Goal: Information Seeking & Learning: Understand process/instructions

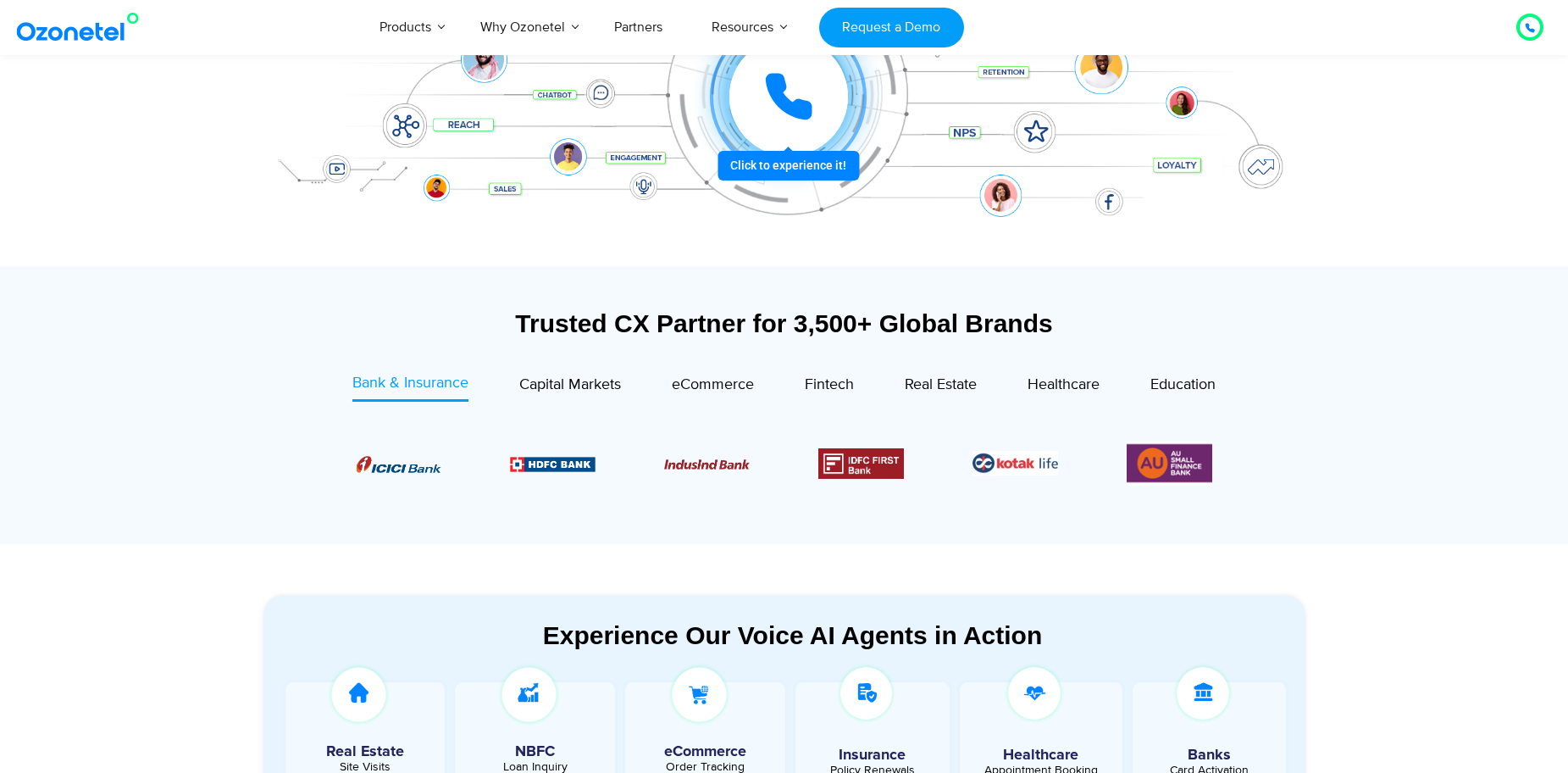
scroll to position [593, 0]
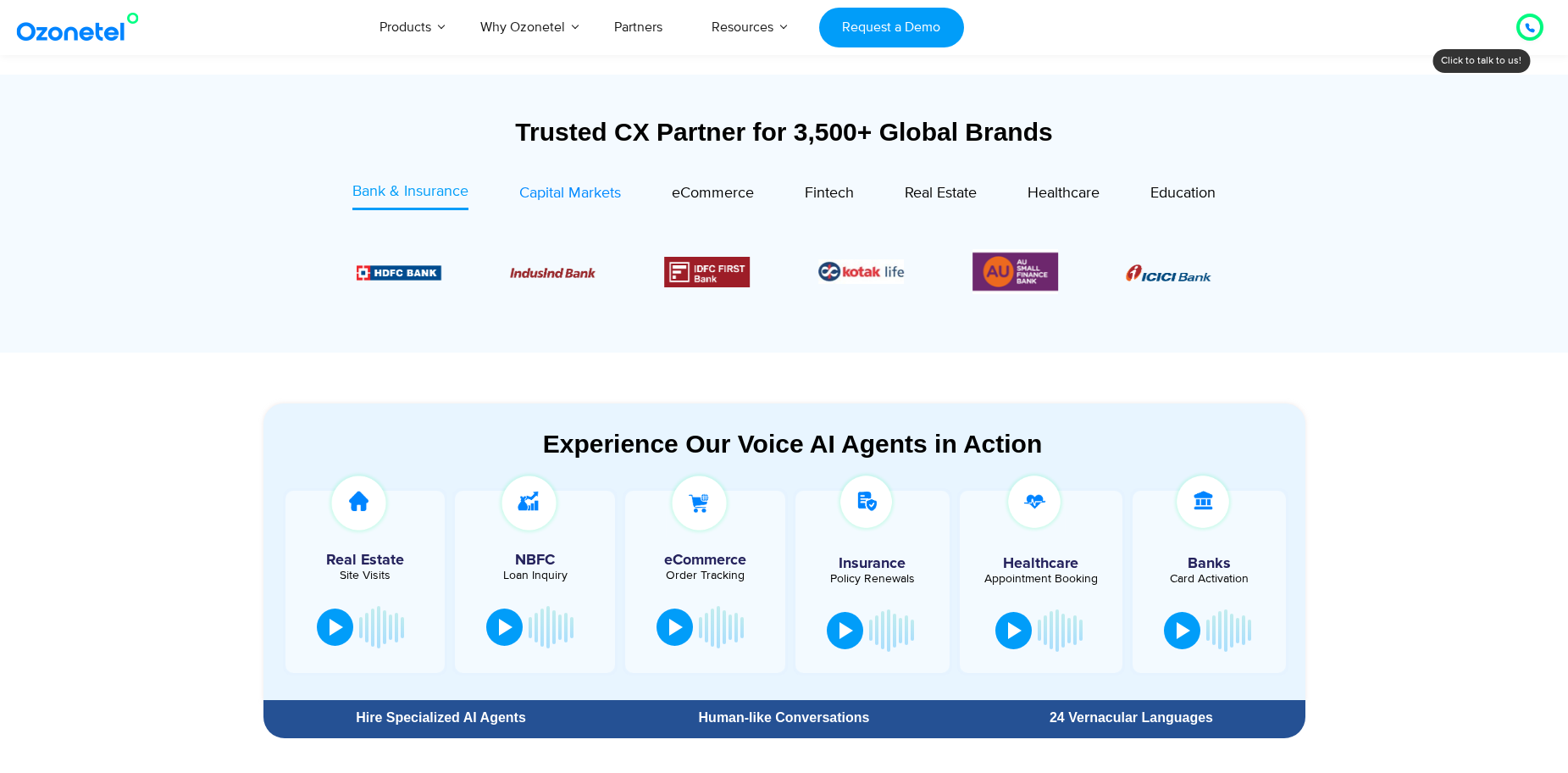
click at [562, 193] on span "Capital Markets" at bounding box center [570, 193] width 101 height 19
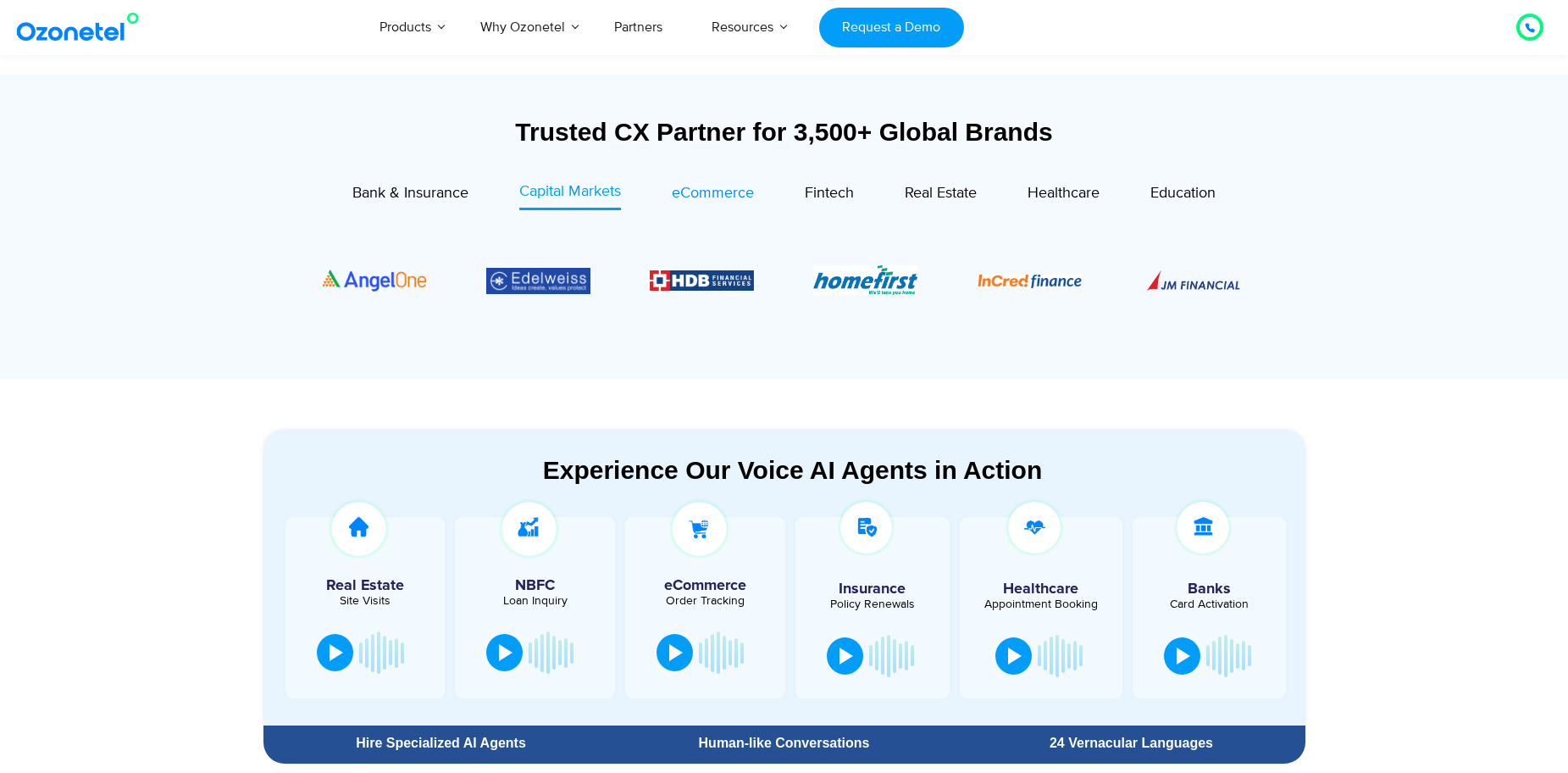
click at [681, 197] on span "eCommerce" at bounding box center [713, 193] width 82 height 19
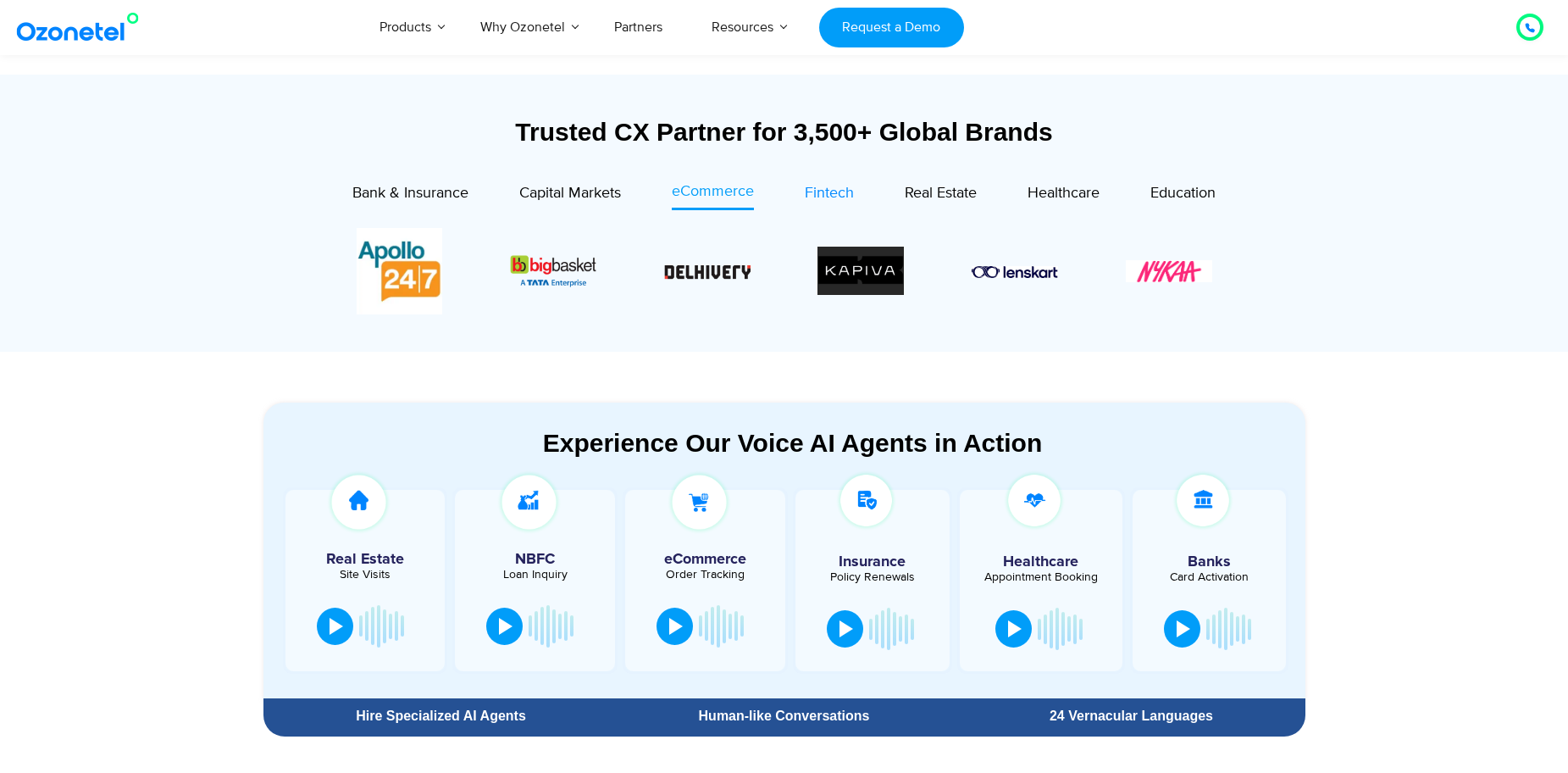
click at [808, 197] on span "Fintech" at bounding box center [830, 193] width 50 height 19
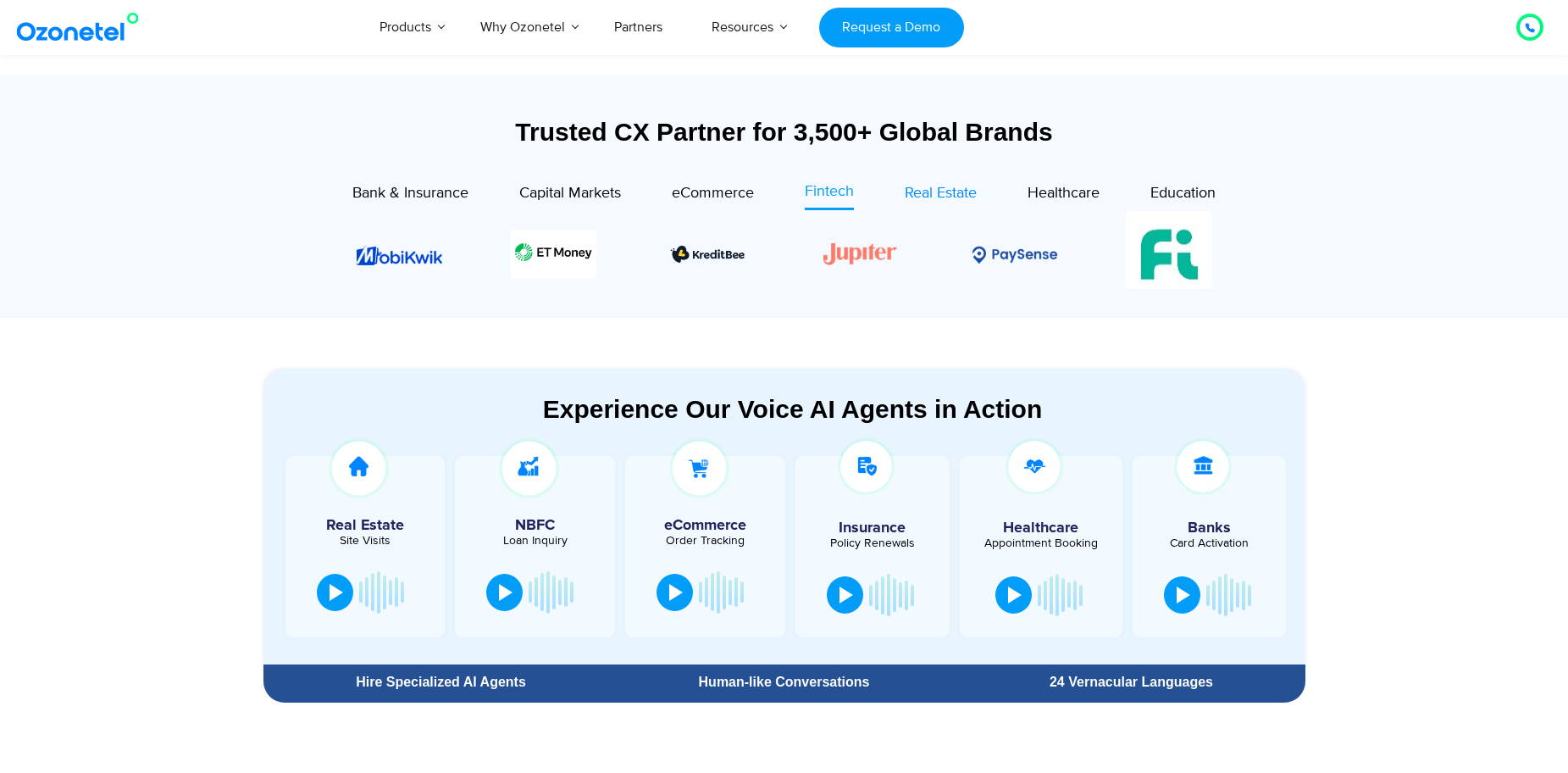
click at [921, 202] on div "Real Estate" at bounding box center [941, 193] width 72 height 23
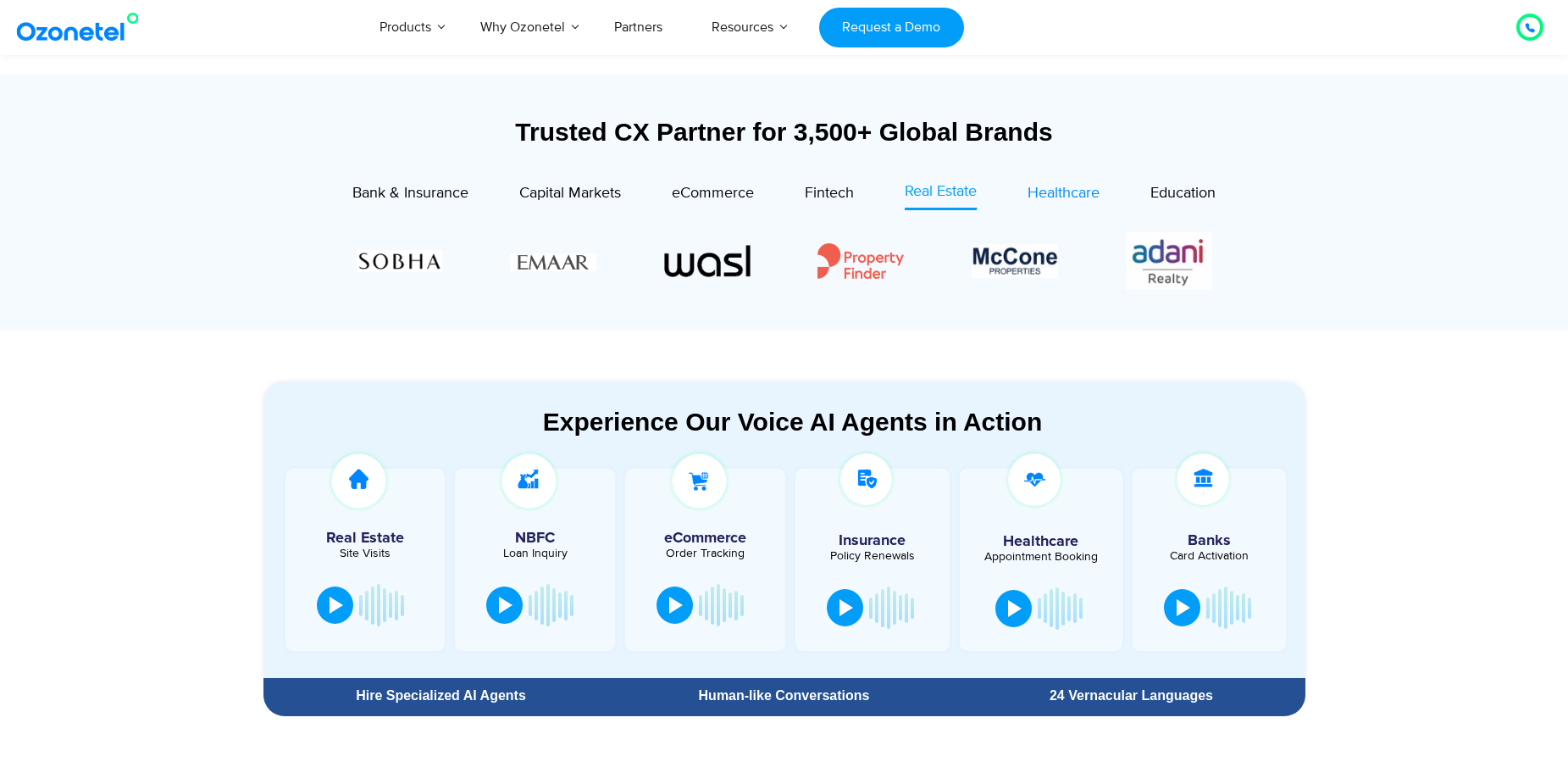
click at [1068, 194] on span "Healthcare" at bounding box center [1063, 193] width 72 height 19
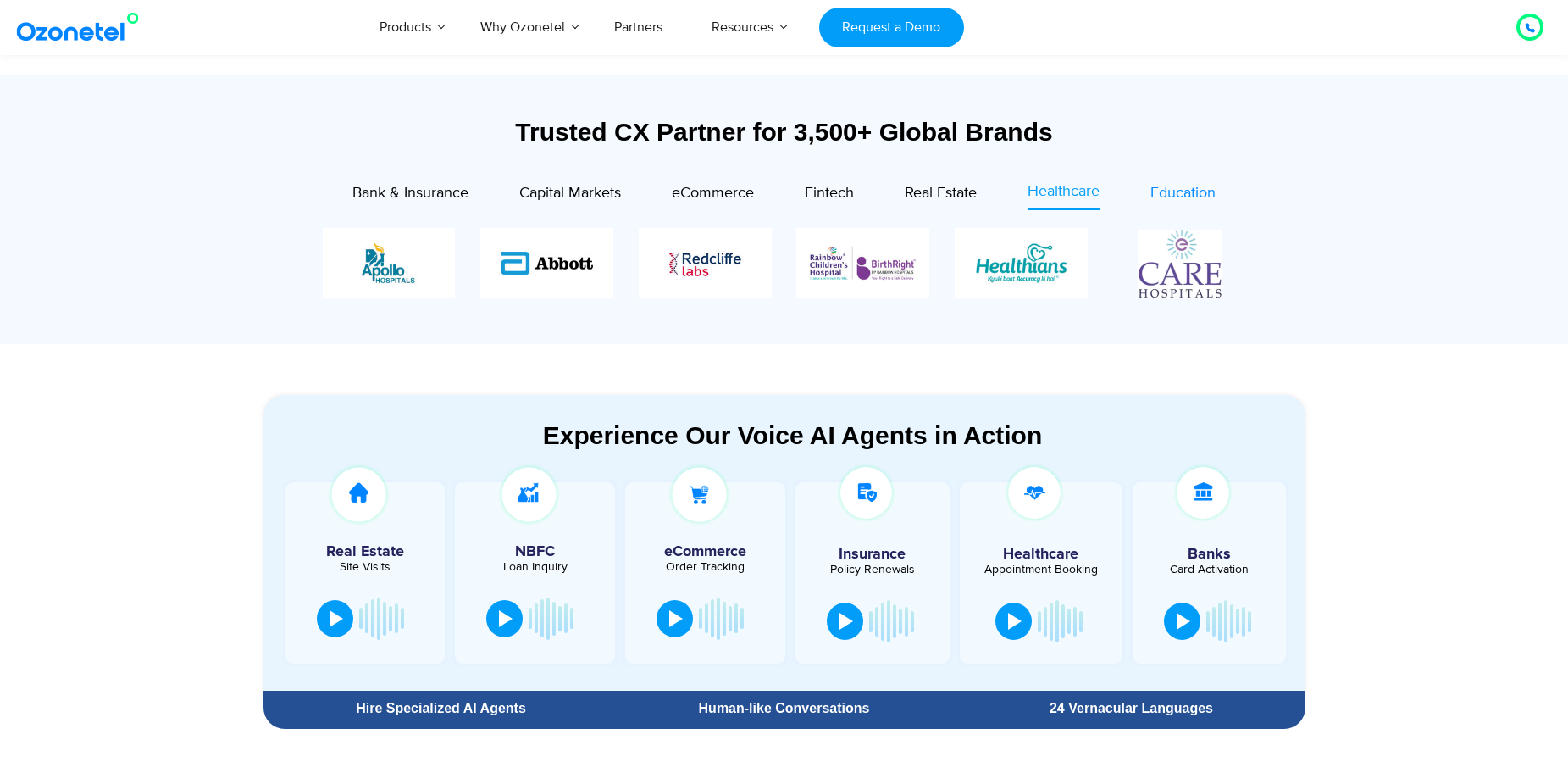
click at [1179, 193] on span "Education" at bounding box center [1183, 193] width 65 height 19
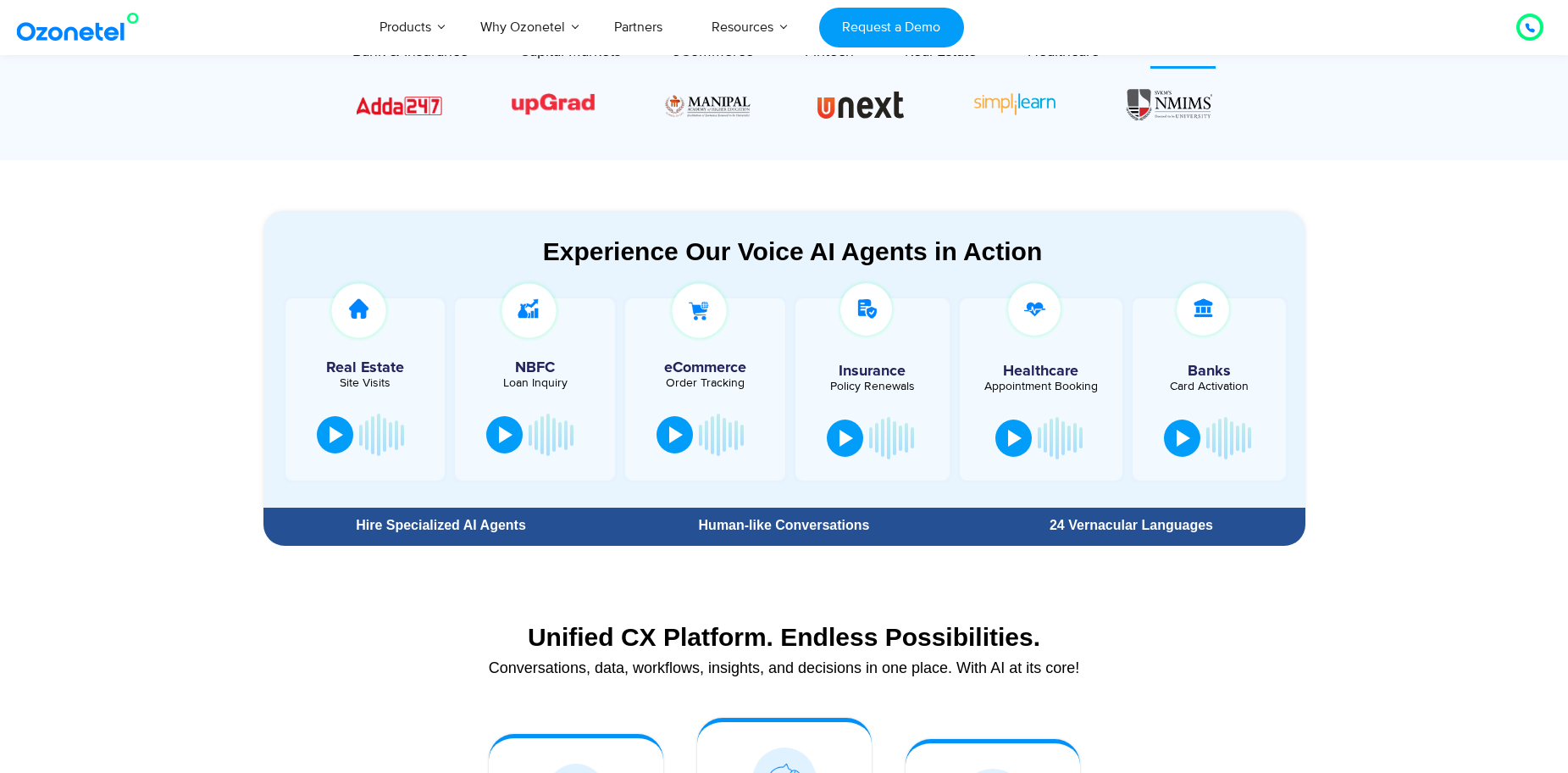
scroll to position [762, 0]
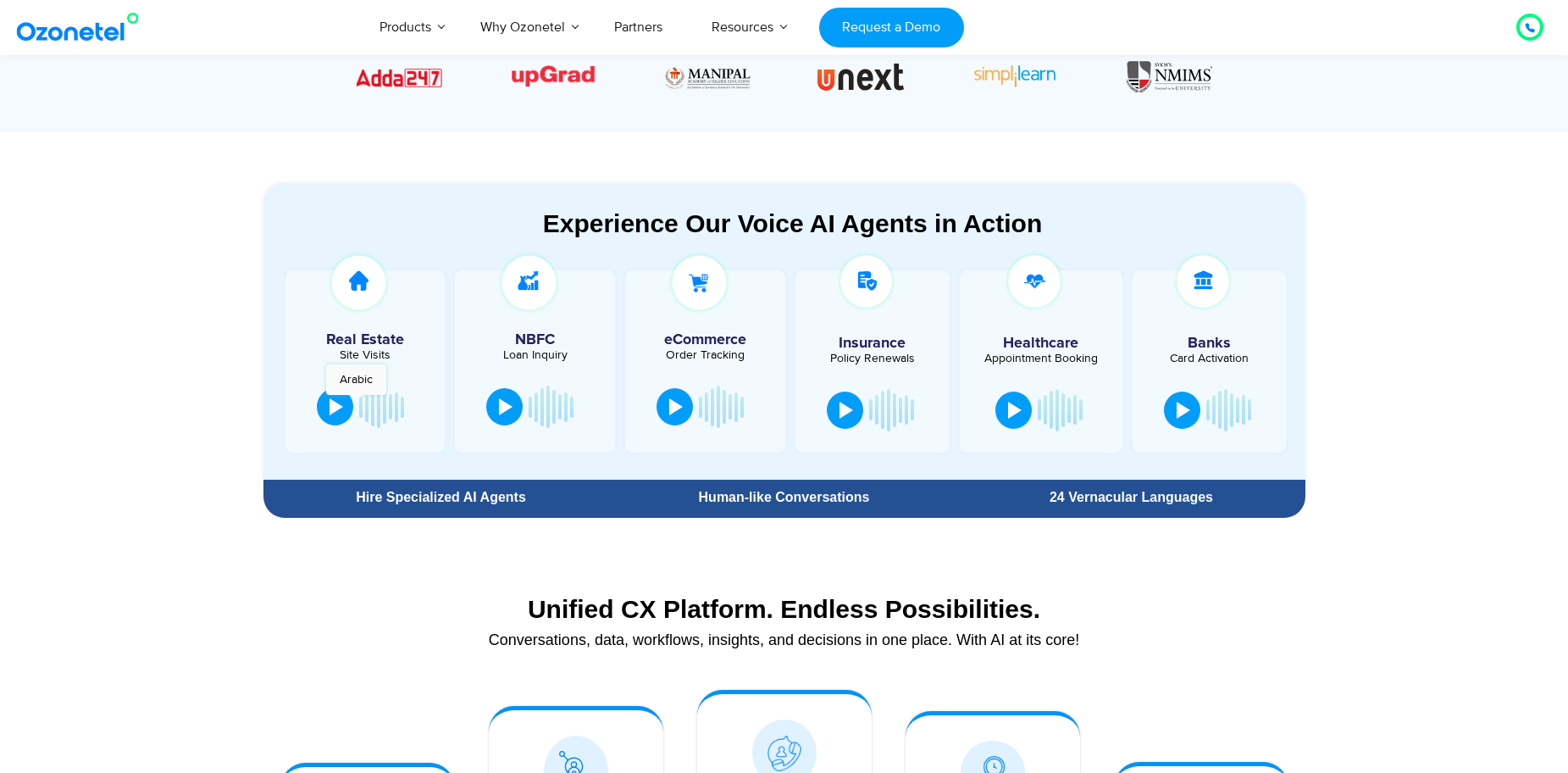
click at [356, 403] on div at bounding box center [365, 406] width 109 height 51
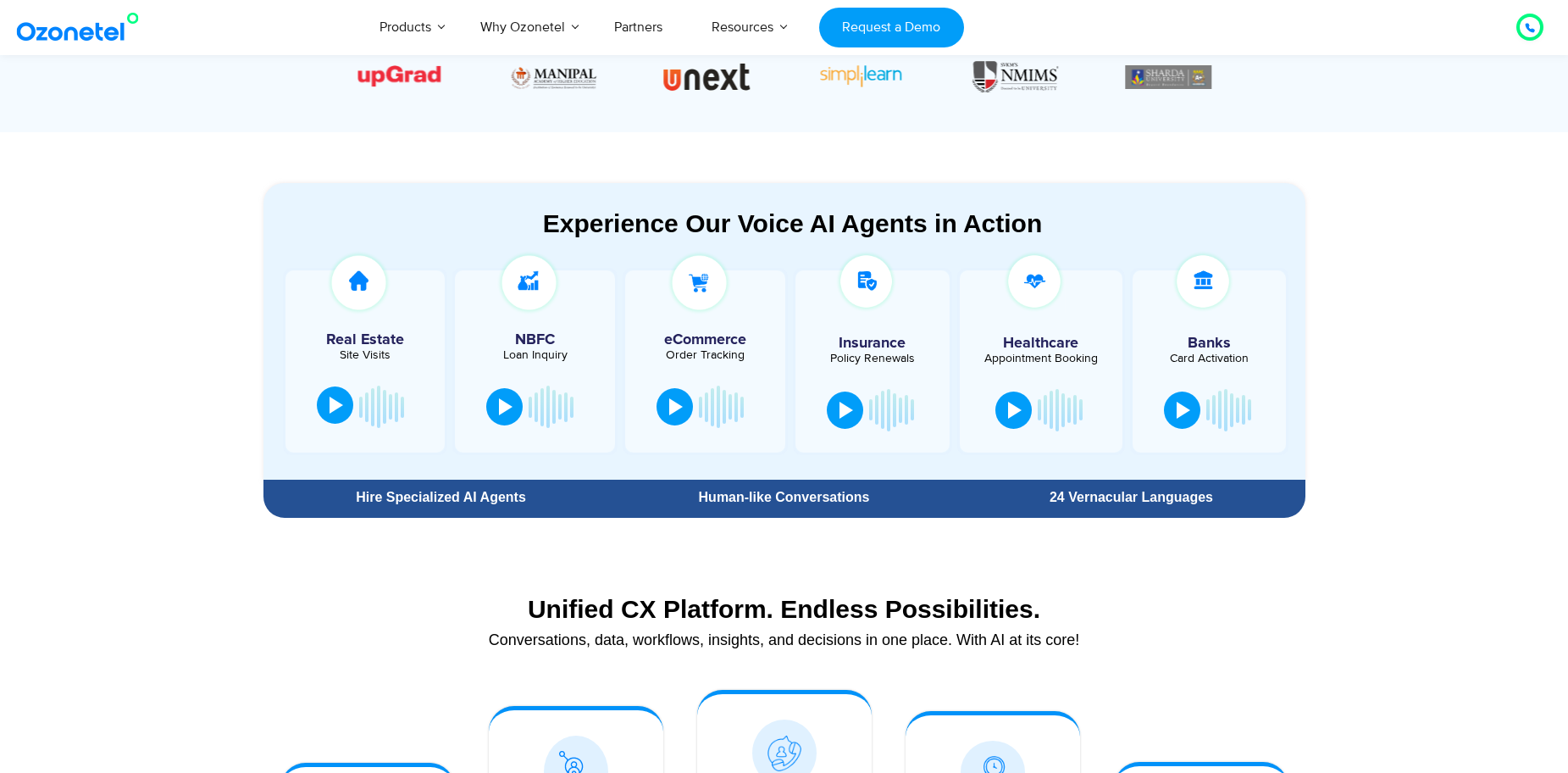
click at [343, 408] on button at bounding box center [334, 405] width 37 height 38
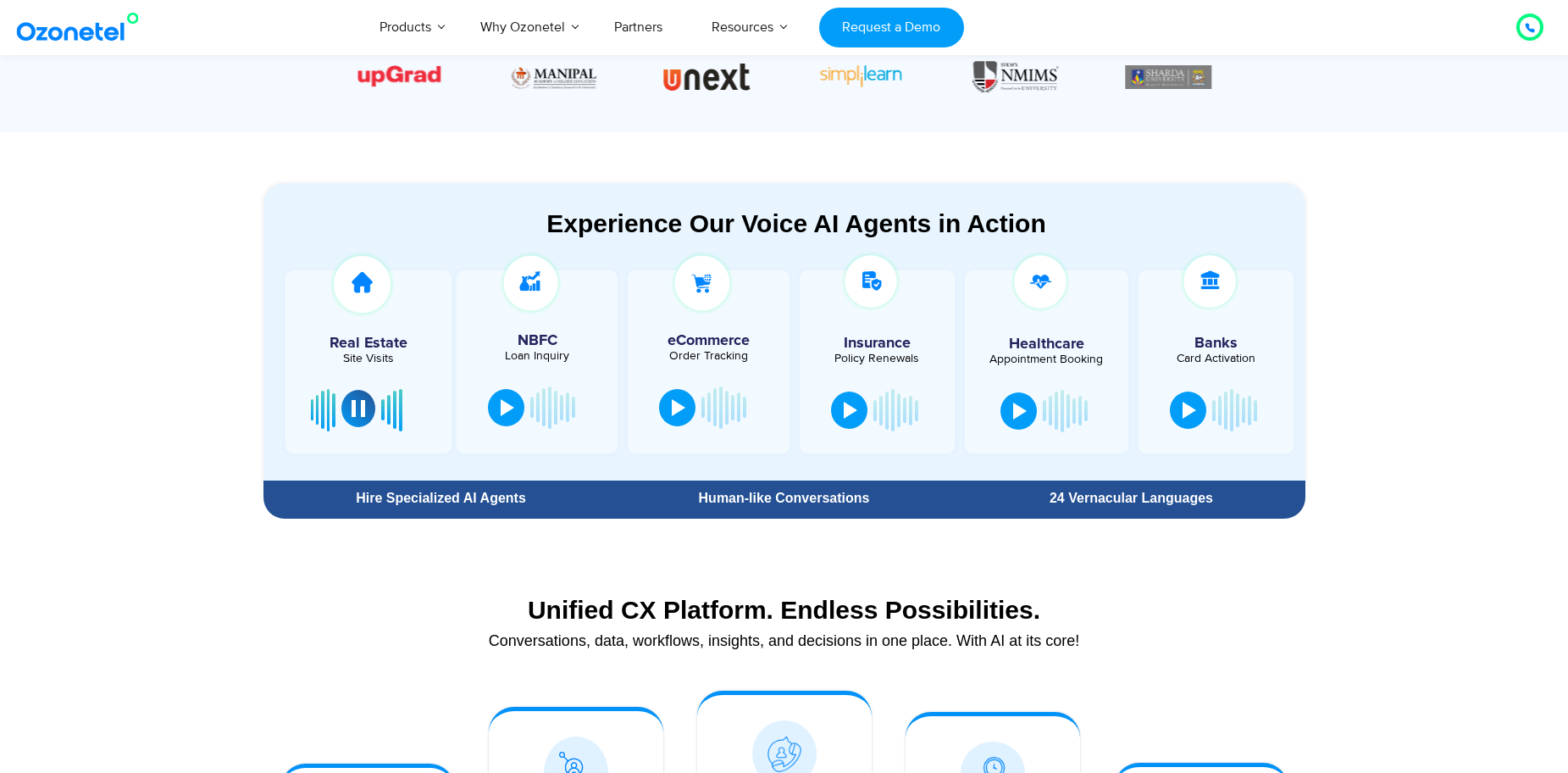
click at [350, 407] on button at bounding box center [358, 409] width 34 height 38
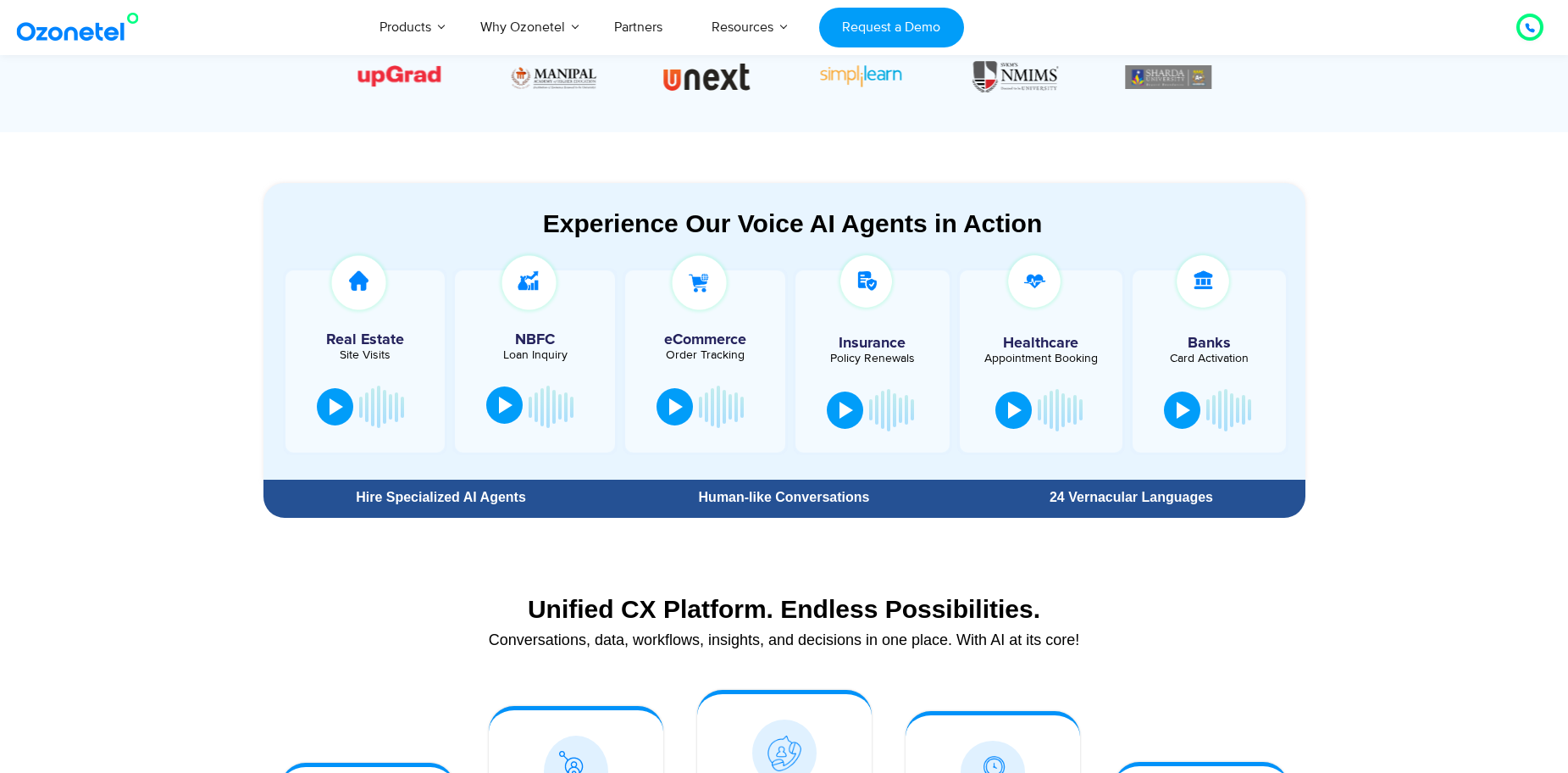
click at [504, 413] on div at bounding box center [506, 404] width 14 height 17
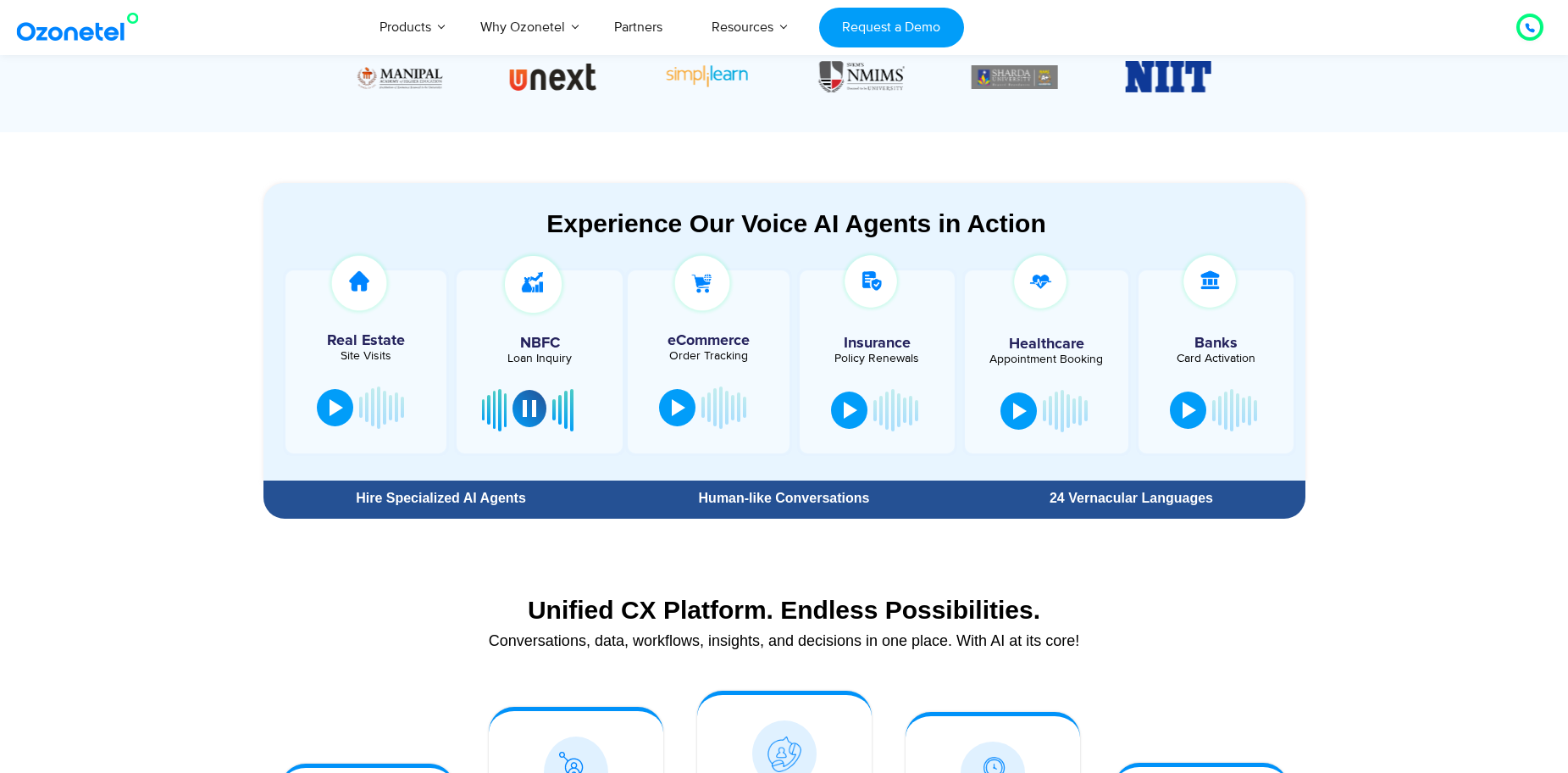
click at [531, 415] on div at bounding box center [530, 408] width 14 height 17
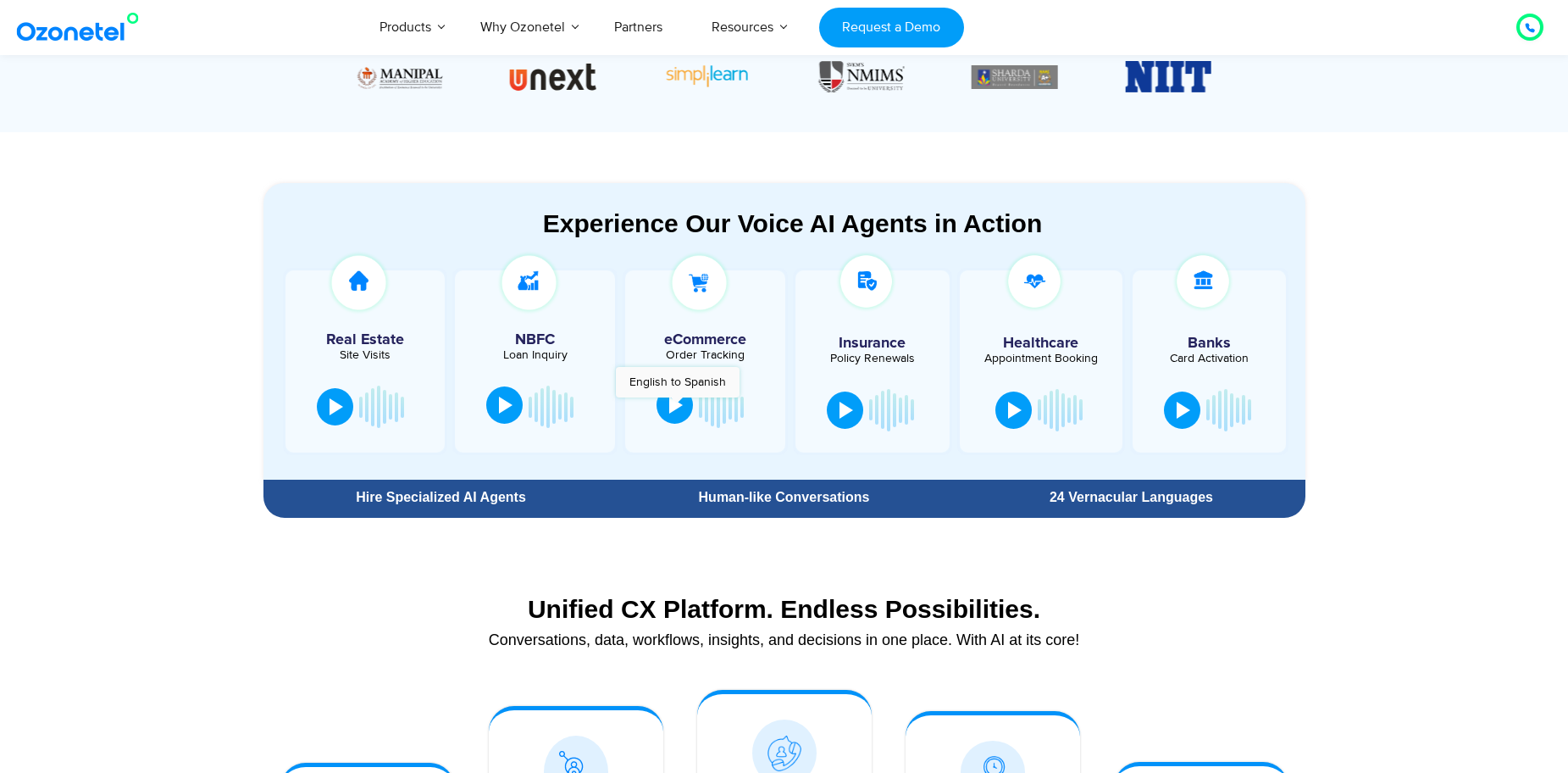
click at [677, 407] on div at bounding box center [676, 404] width 14 height 17
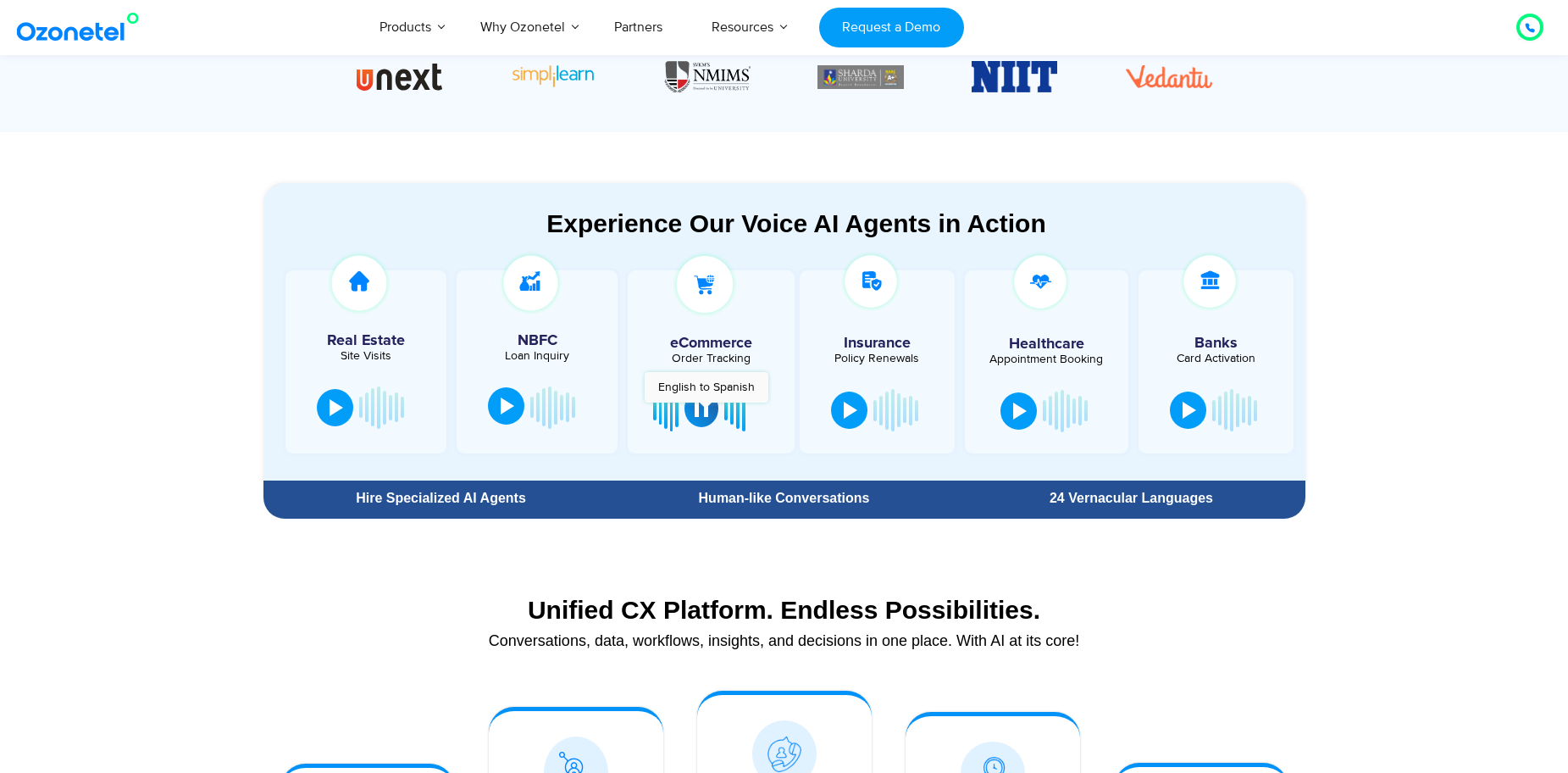
click at [706, 411] on div at bounding box center [702, 408] width 14 height 17
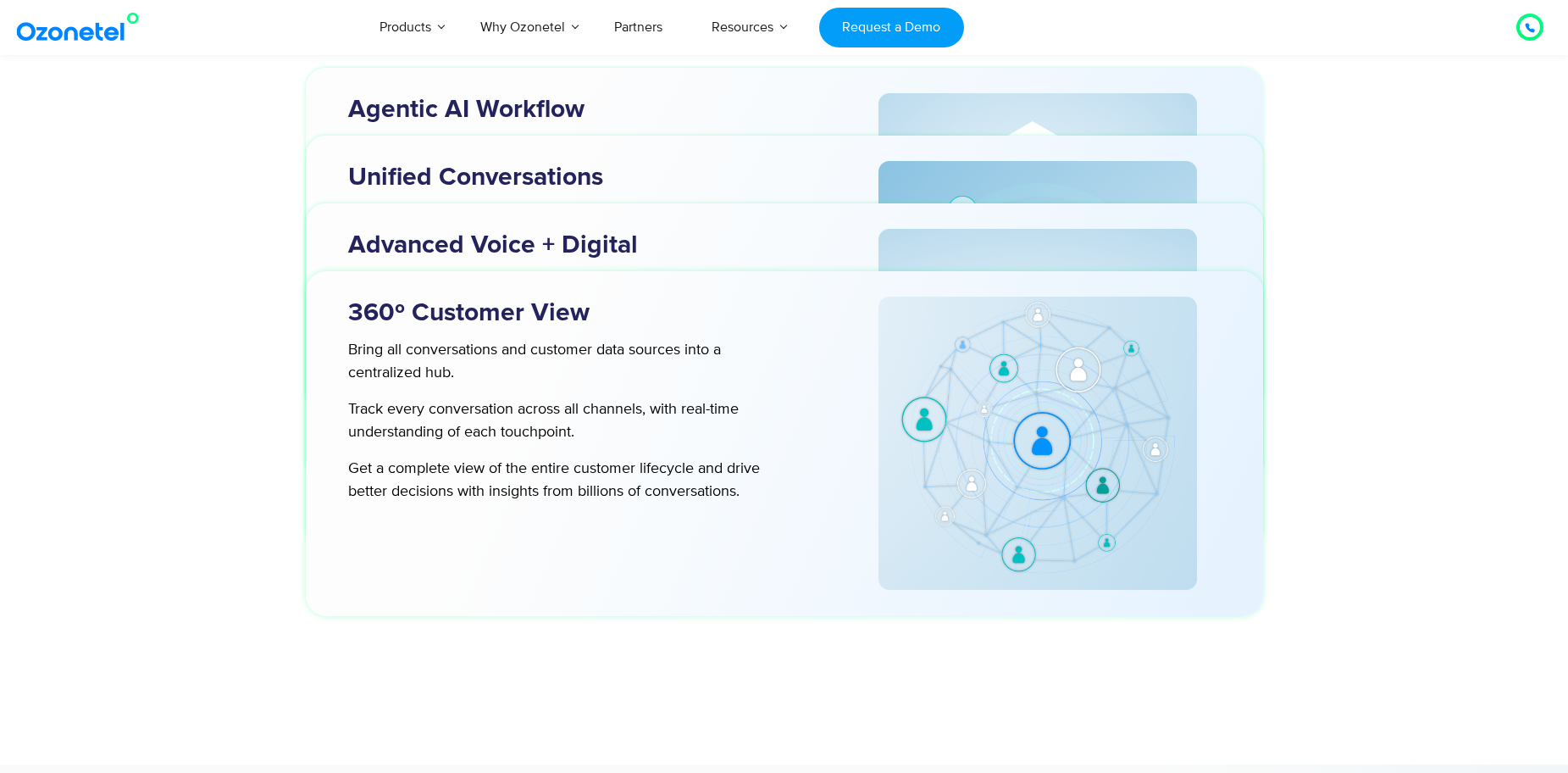
scroll to position [5421, 0]
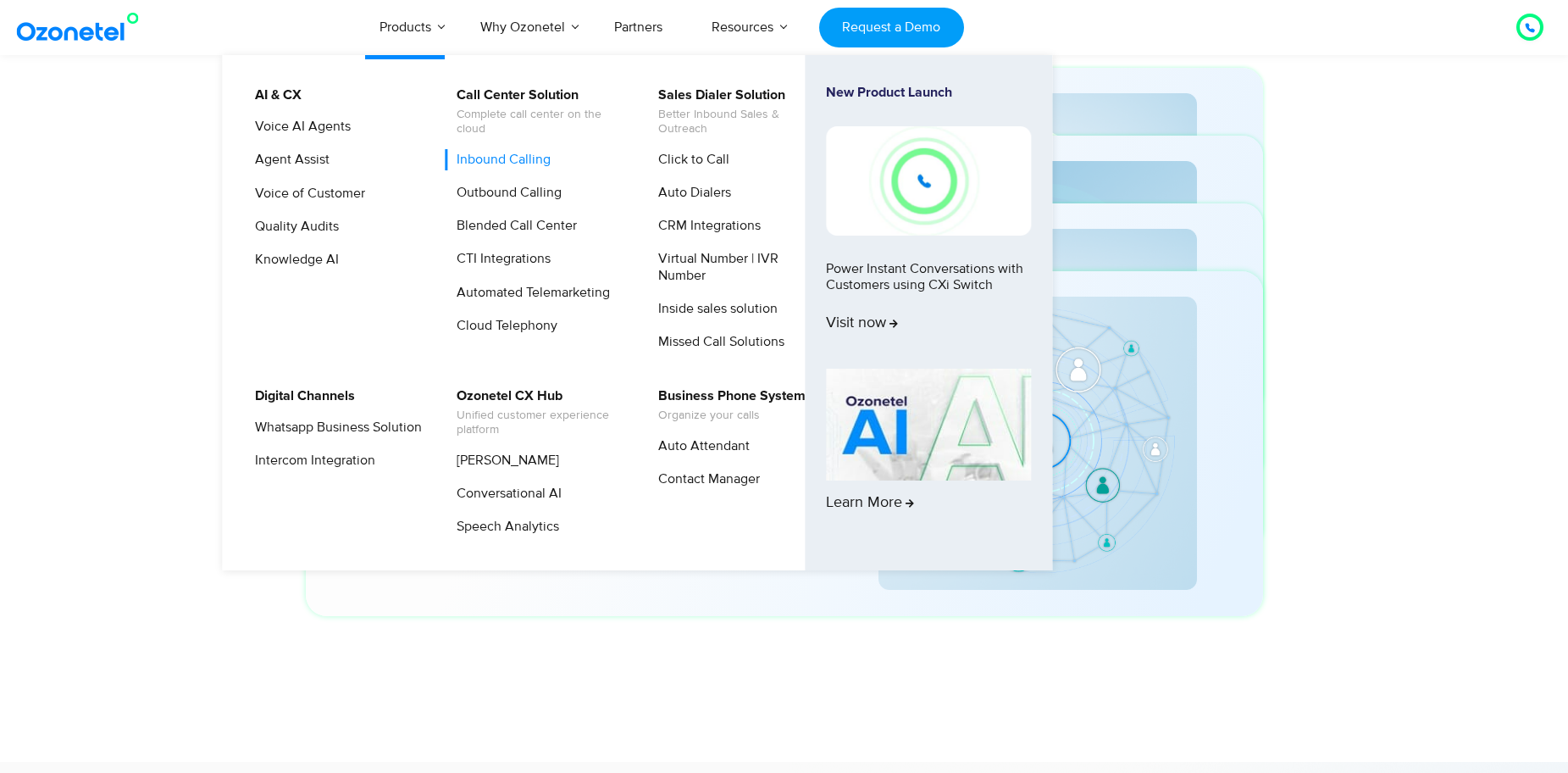
click at [484, 160] on link "Inbound Calling" at bounding box center [499, 159] width 107 height 21
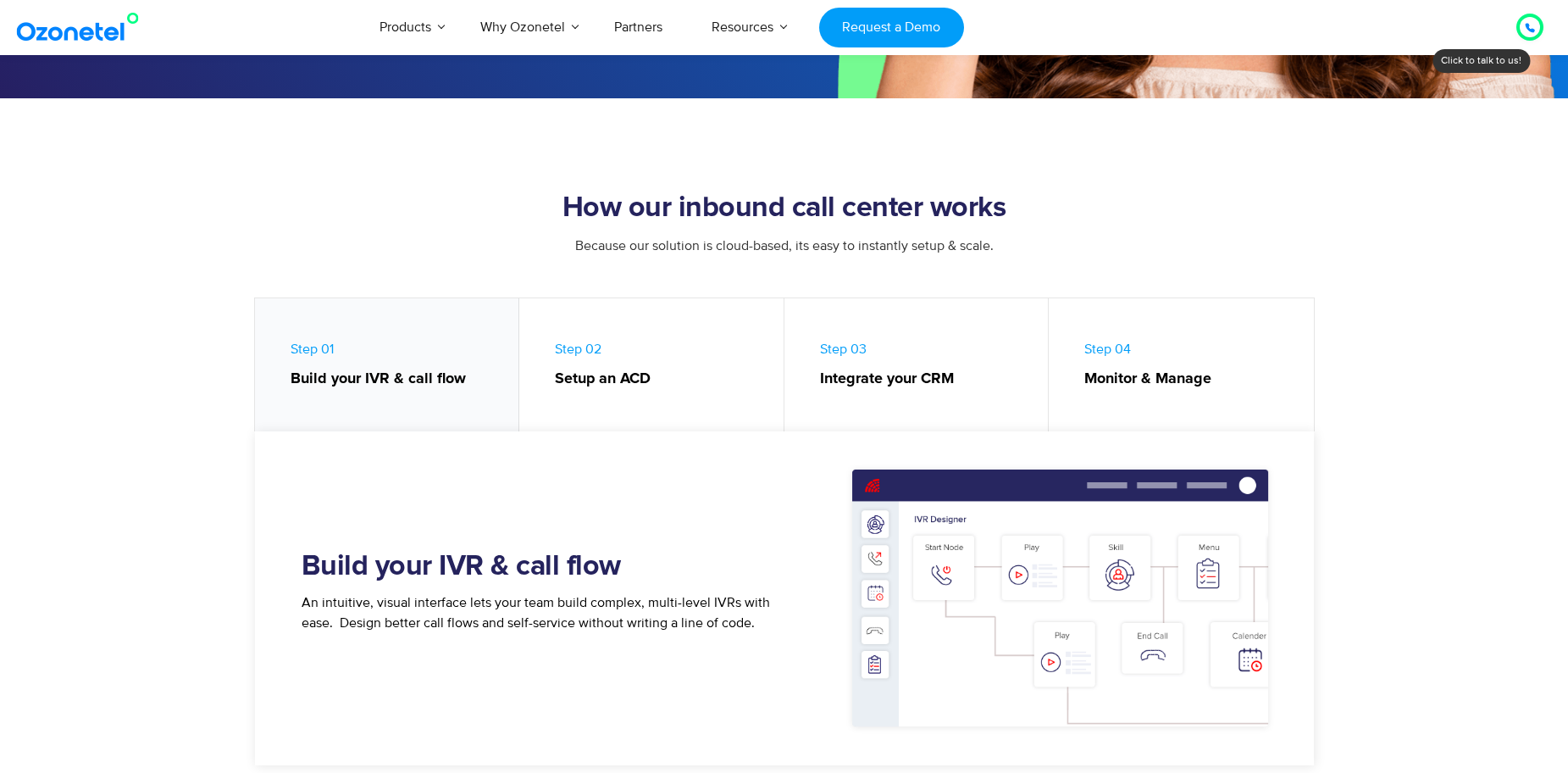
scroll to position [678, 0]
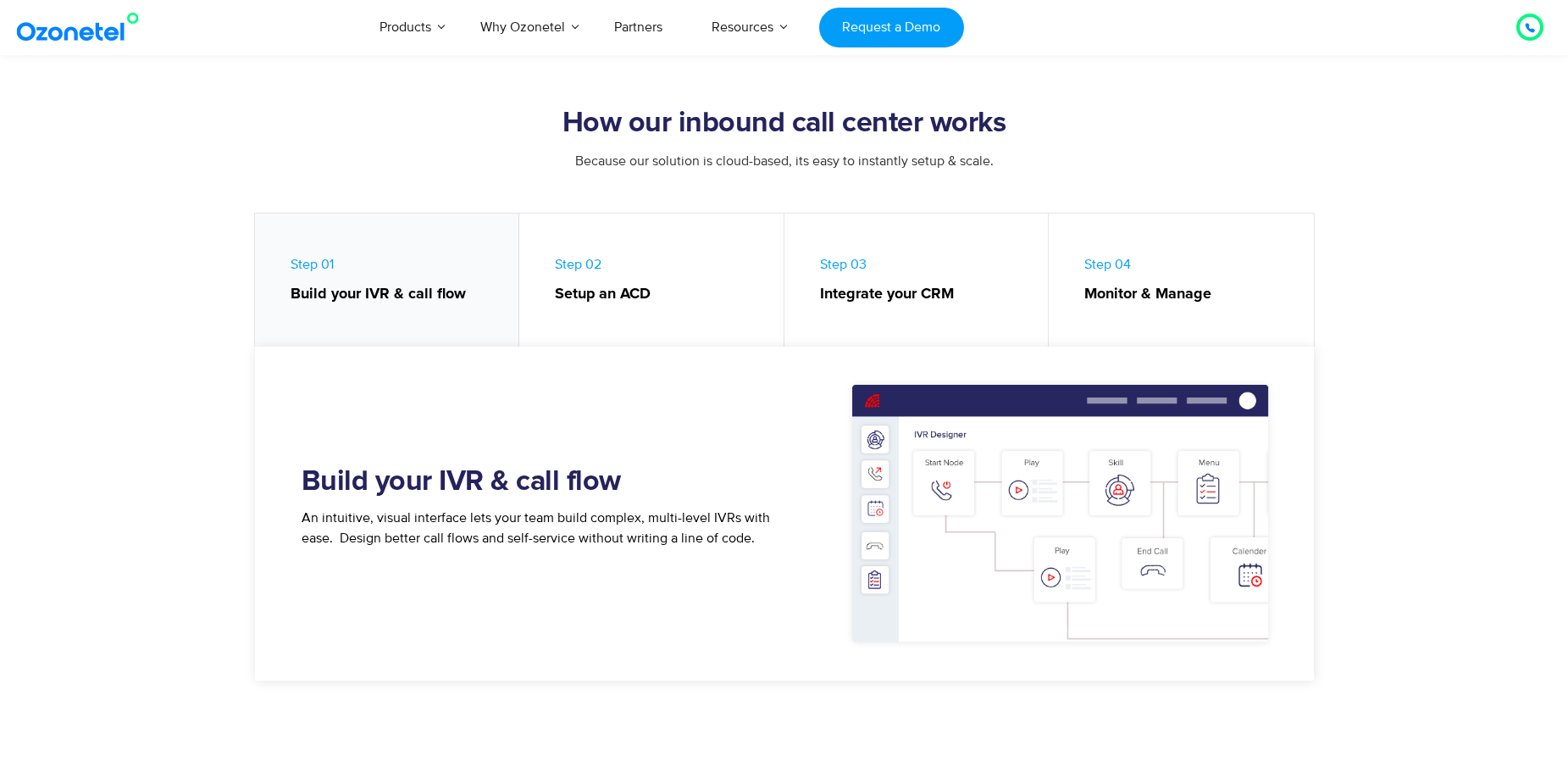
click at [634, 265] on link "Step 02 Setup an ACD" at bounding box center [651, 284] width 265 height 142
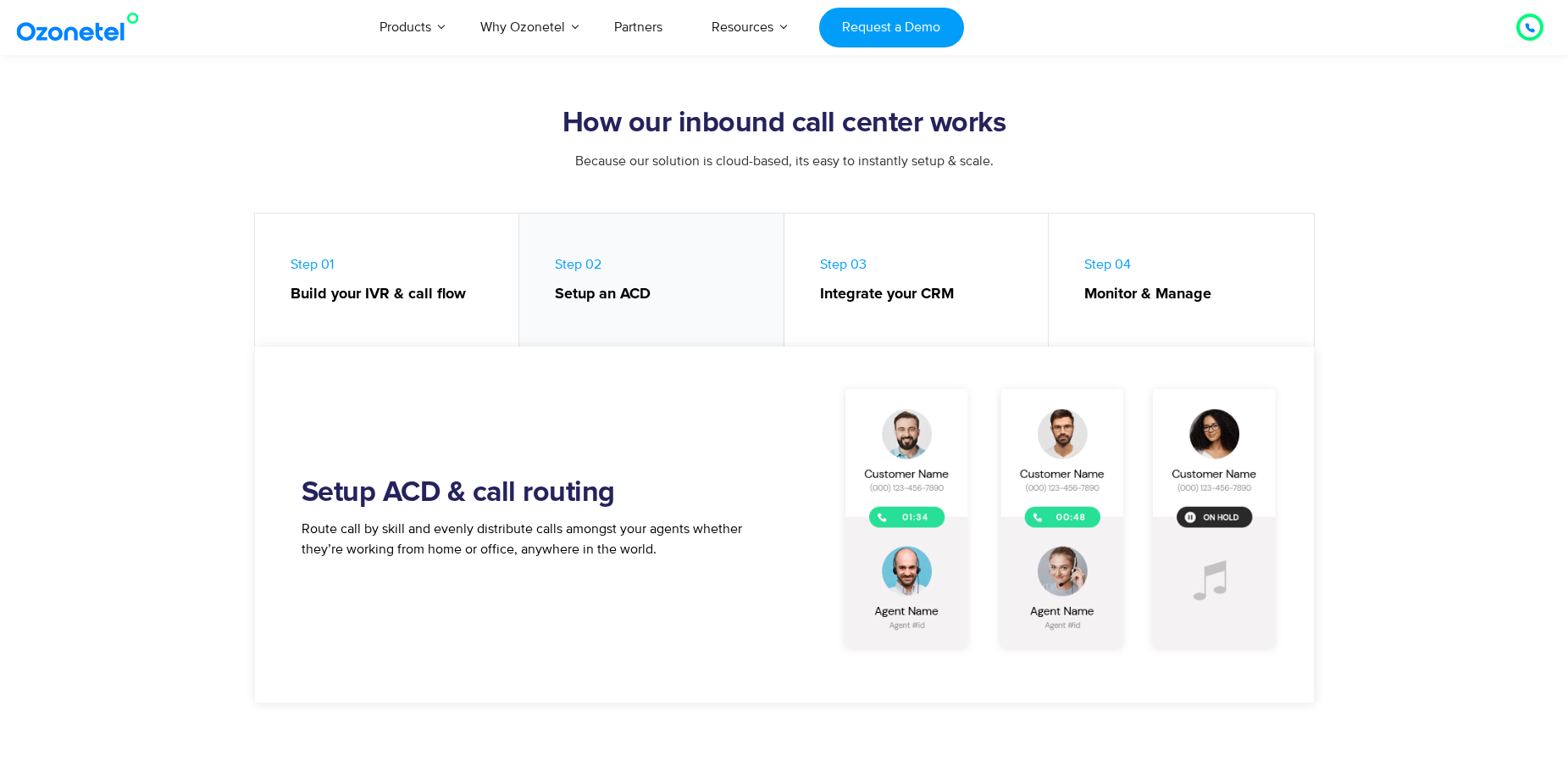
click at [878, 283] on strong "Integrate your CRM" at bounding box center [925, 294] width 211 height 23
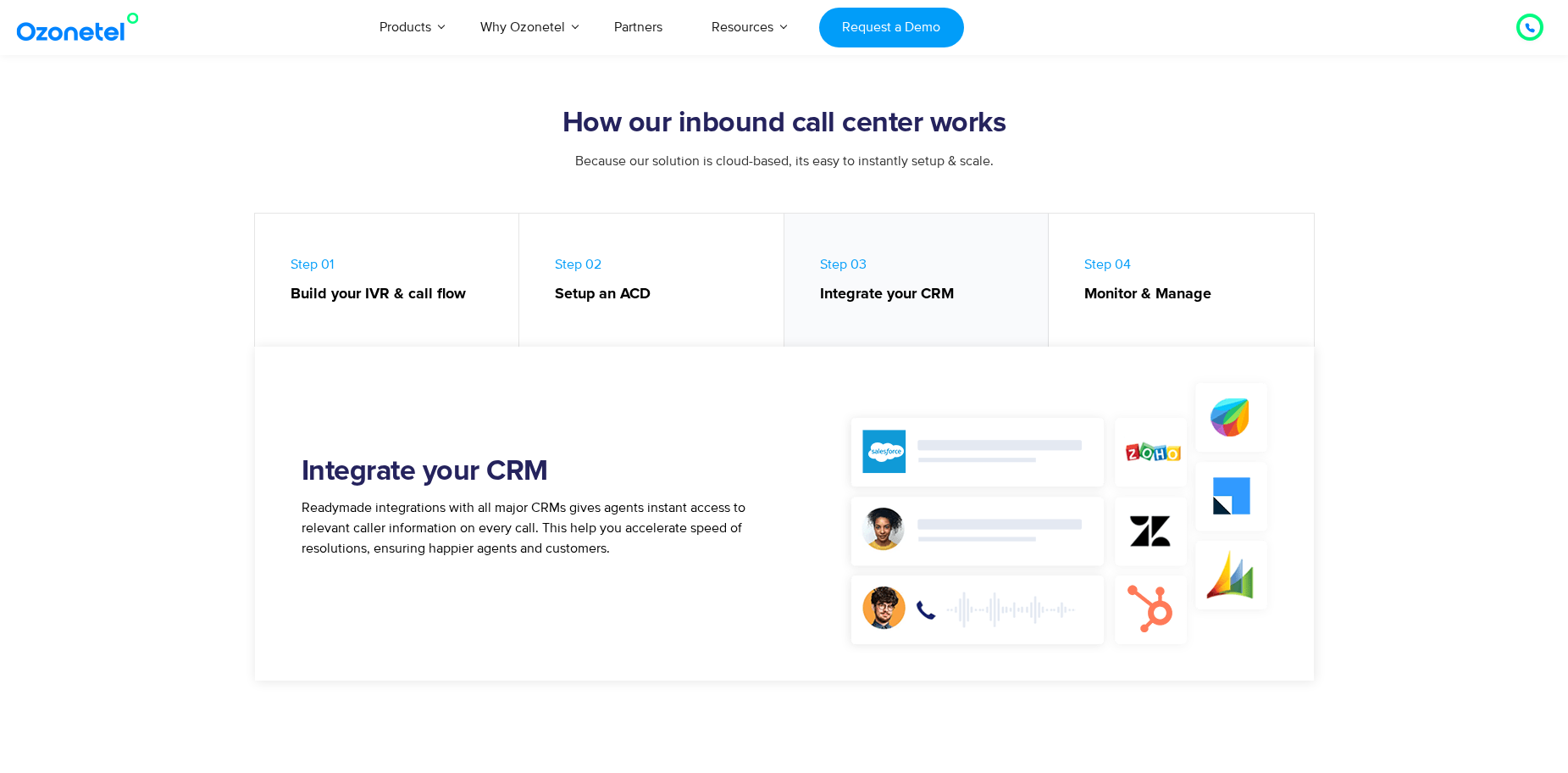
click at [1114, 285] on strong "Monitor & Manage" at bounding box center [1191, 294] width 212 height 23
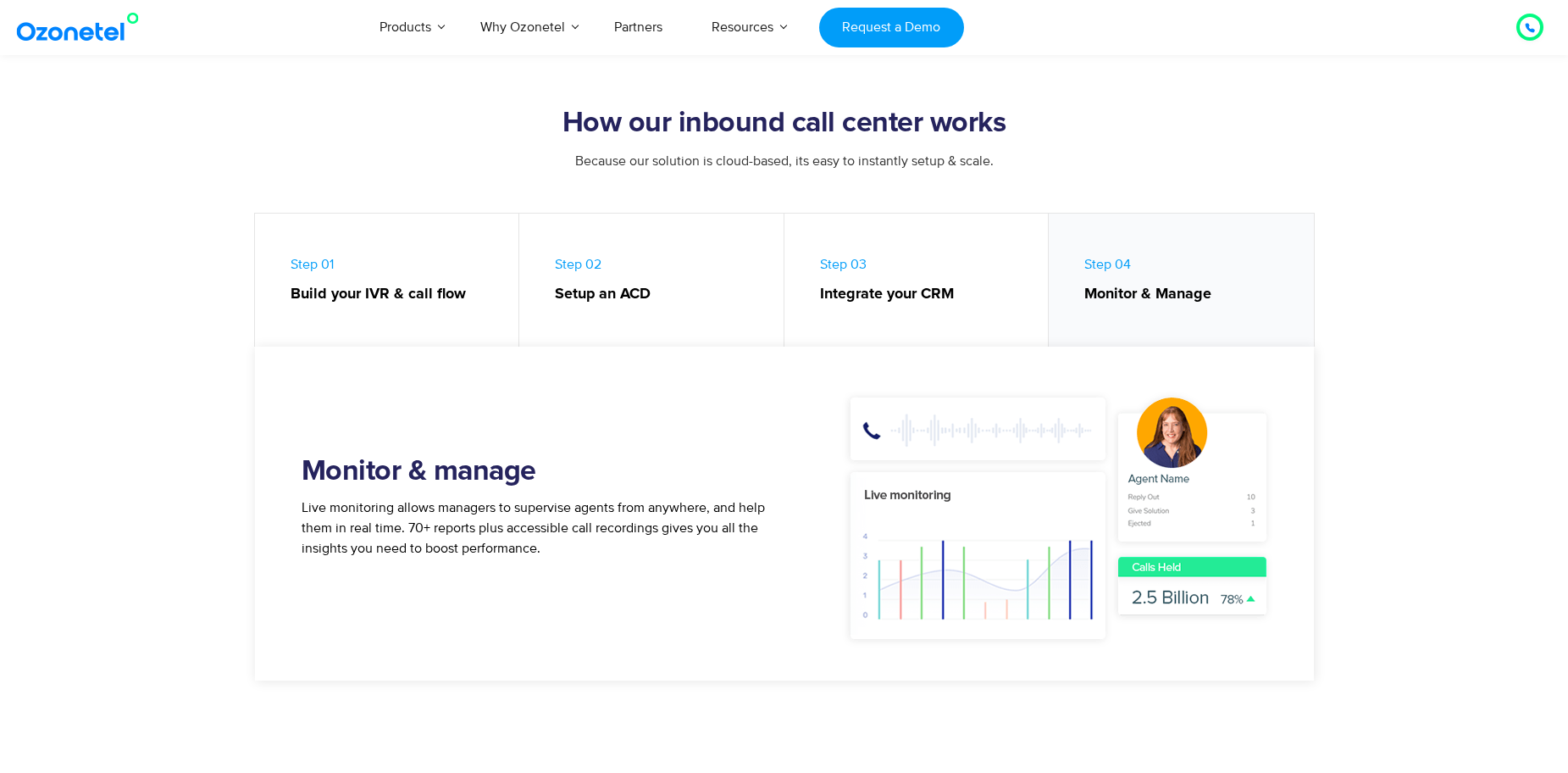
click at [351, 298] on strong "Build your IVR & call flow" at bounding box center [396, 294] width 211 height 23
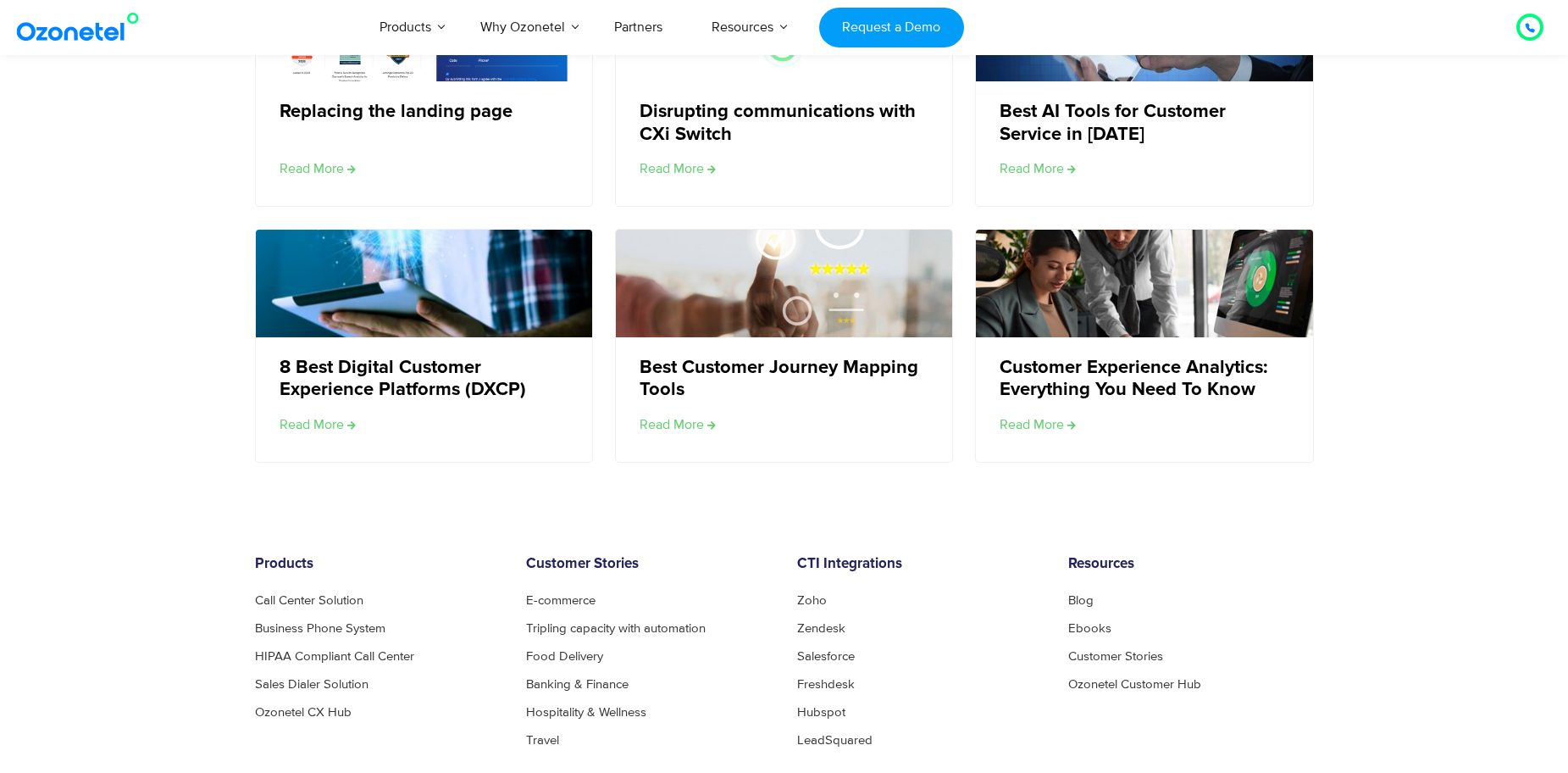
scroll to position [5167, 0]
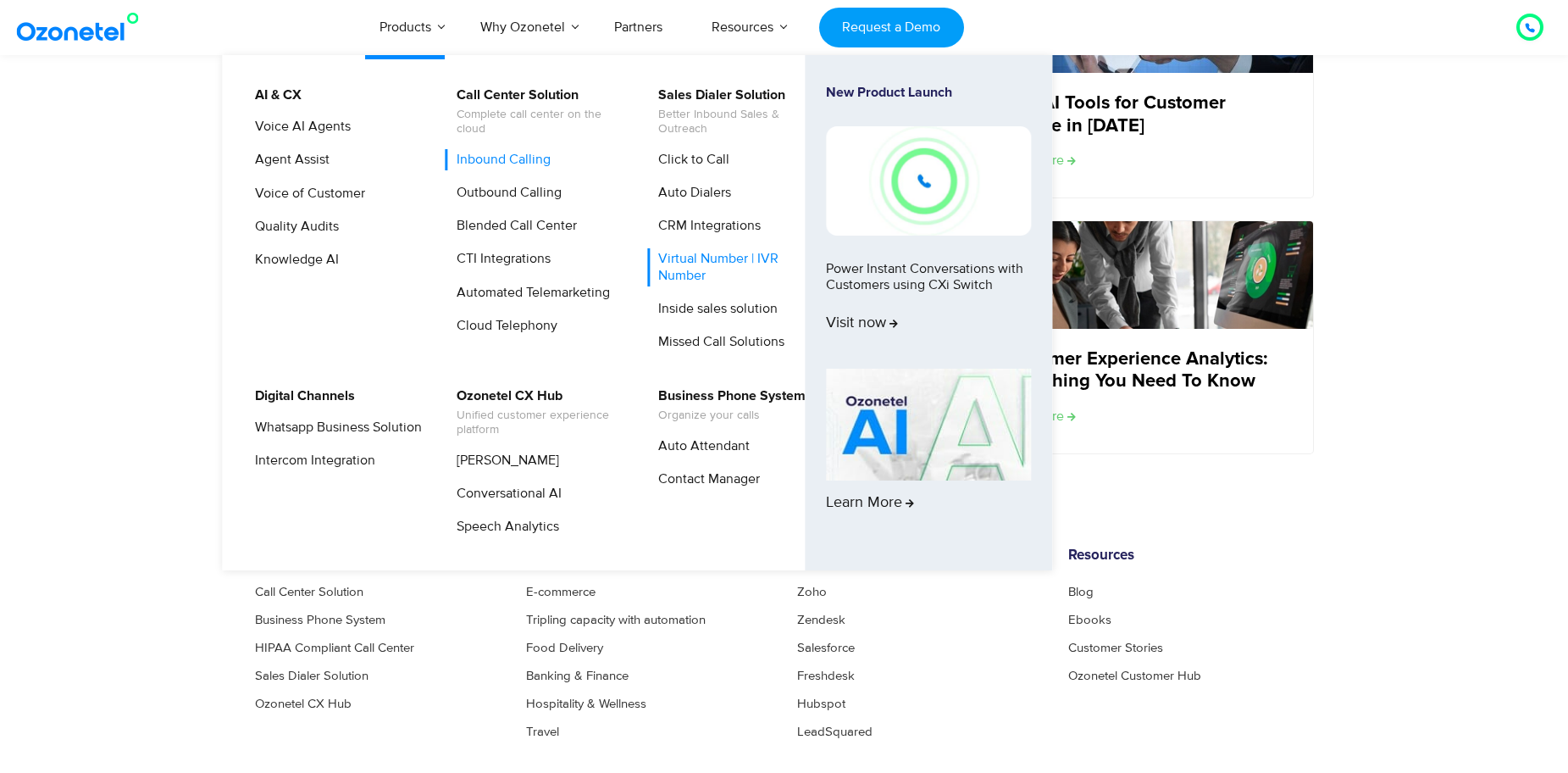
click at [705, 267] on link "Virtual Number | IVR Number" at bounding box center [737, 267] width 181 height 38
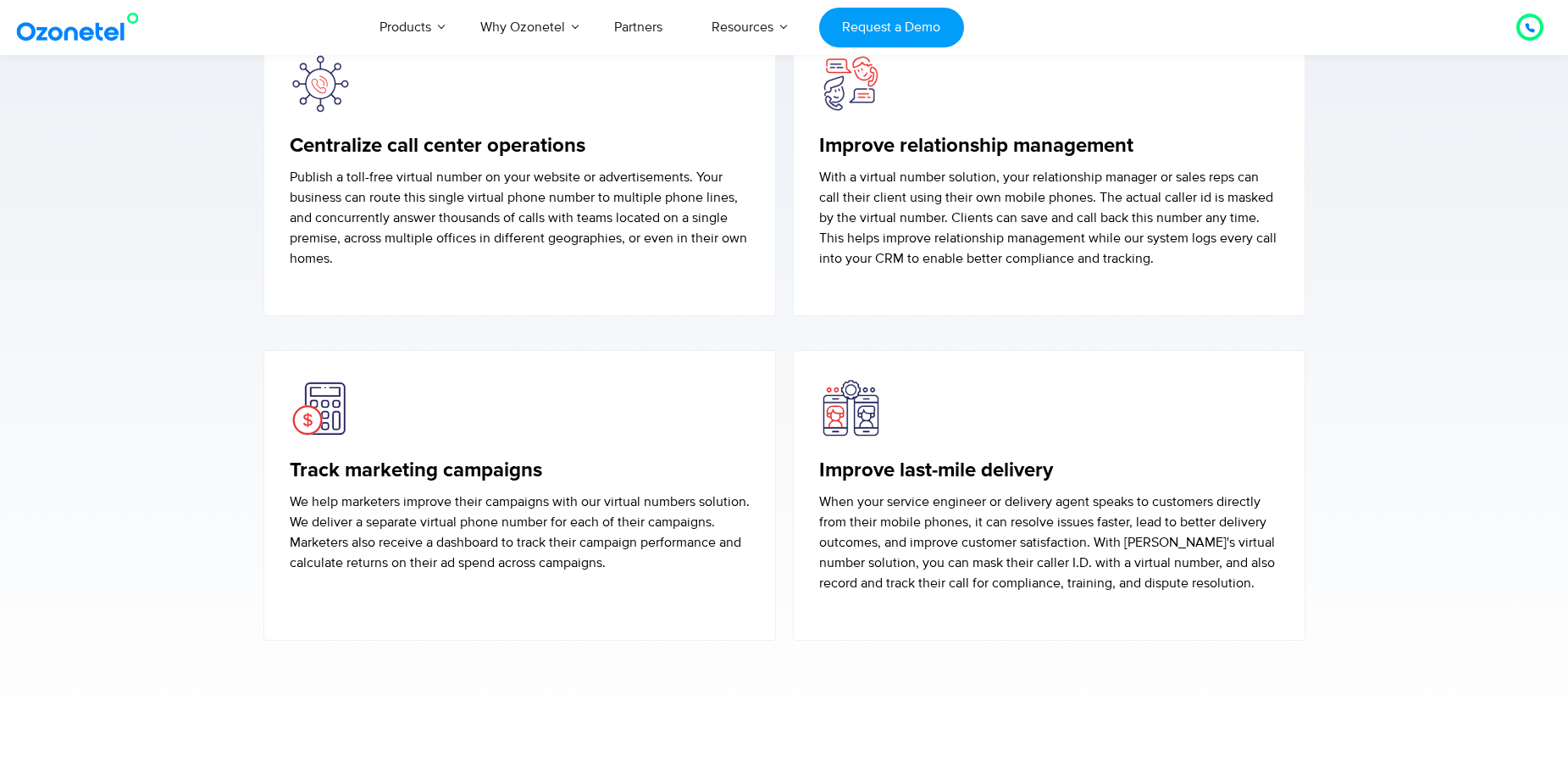
scroll to position [4743, 0]
